Goal: Information Seeking & Learning: Learn about a topic

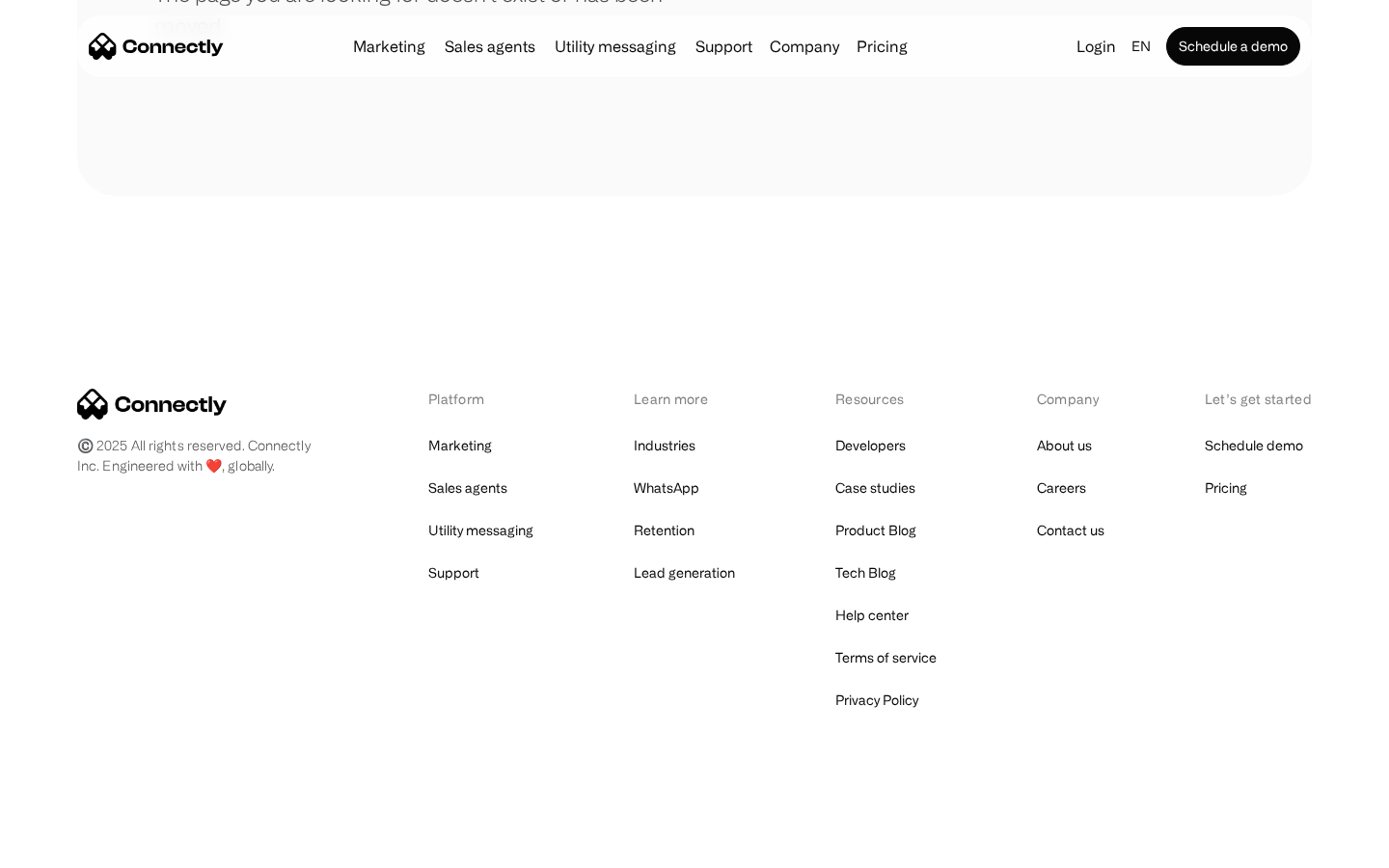
scroll to position [352, 0]
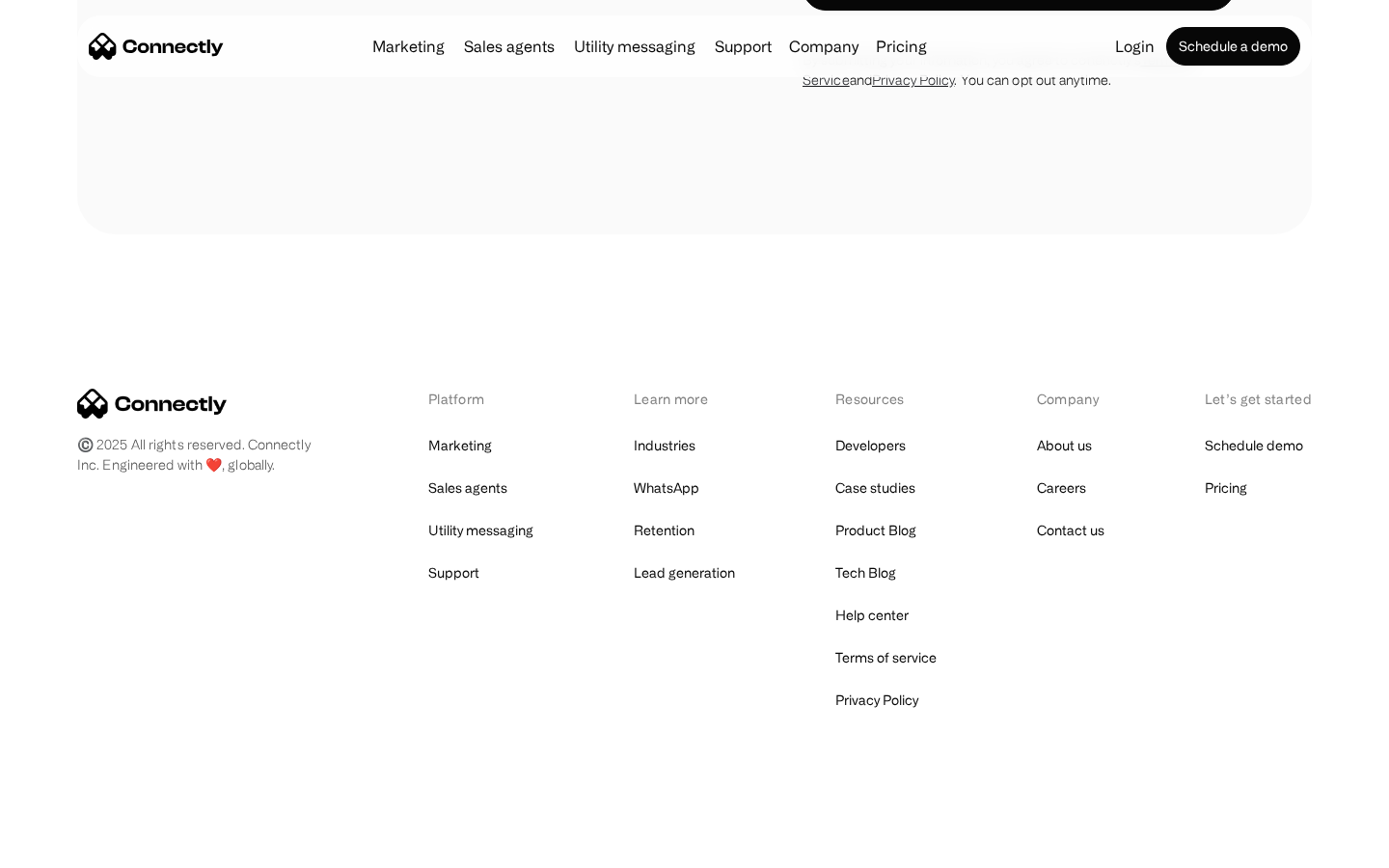
scroll to position [3261, 0]
